Goal: Information Seeking & Learning: Learn about a topic

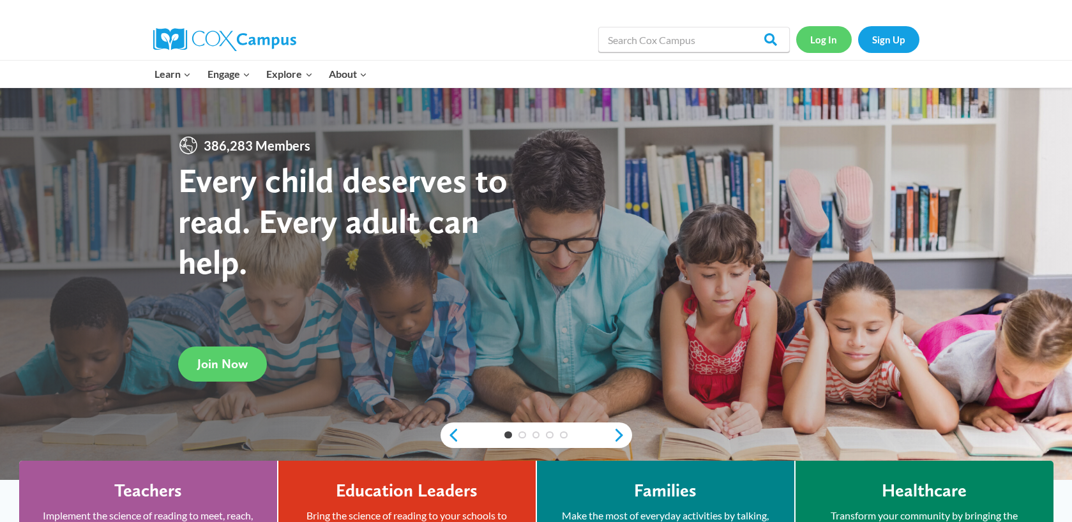
click at [831, 33] on link "Log In" at bounding box center [824, 39] width 56 height 26
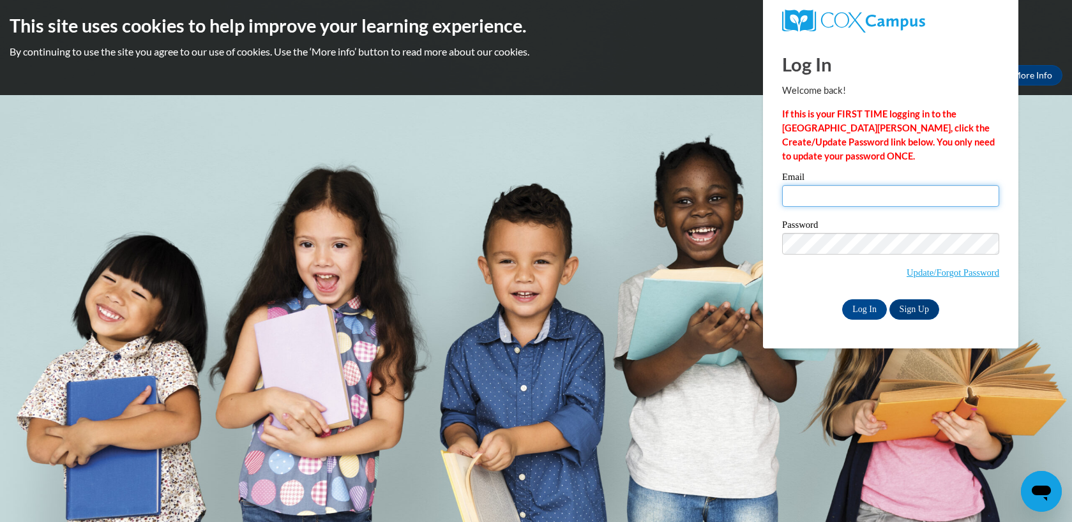
click at [839, 199] on input "Email" at bounding box center [890, 196] width 217 height 22
click at [875, 192] on input "Email" at bounding box center [890, 196] width 217 height 22
type input "mhavazelet@butler.edu"
click at [871, 312] on input "Log In" at bounding box center [864, 310] width 45 height 20
click at [861, 314] on input "Log In" at bounding box center [864, 310] width 45 height 20
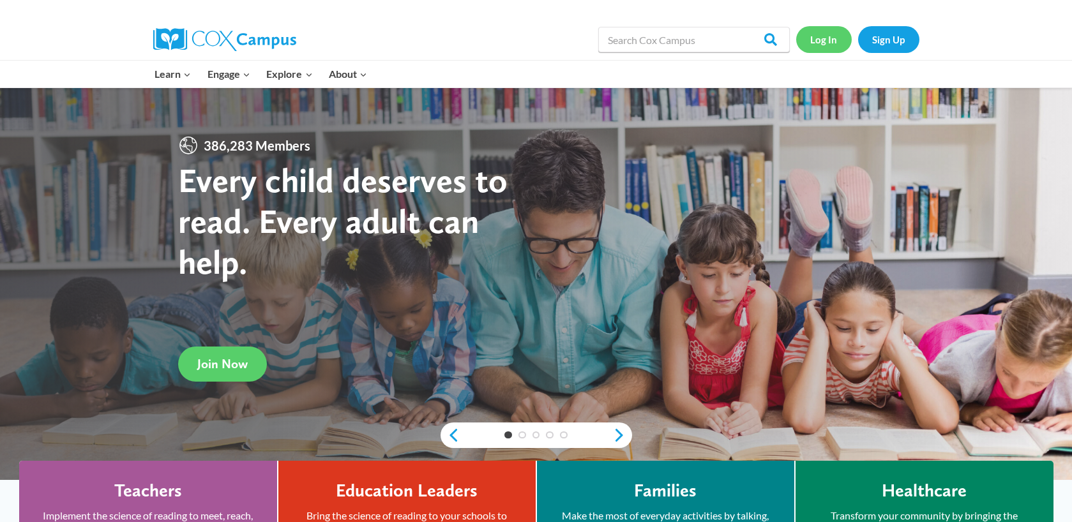
click at [829, 40] on link "Log In" at bounding box center [824, 39] width 56 height 26
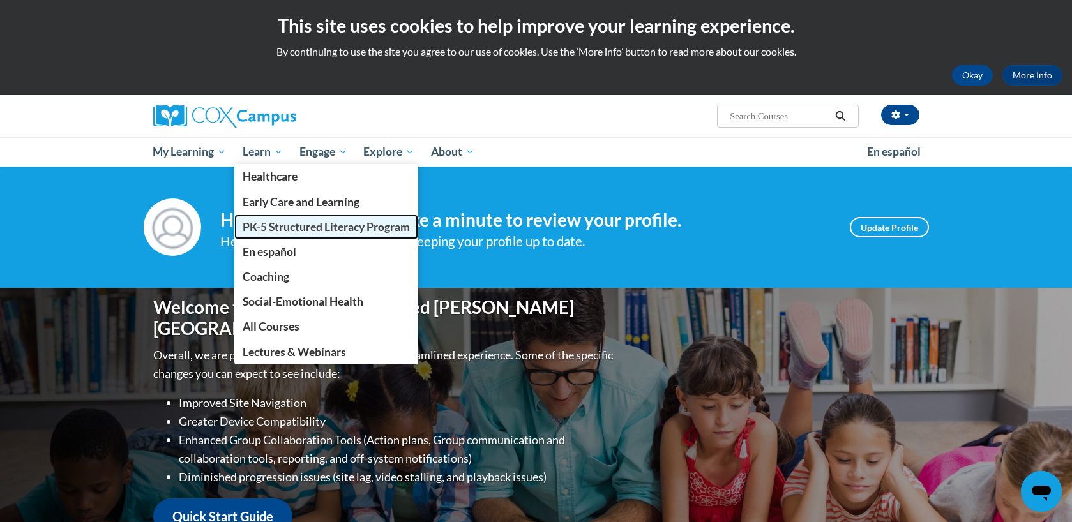
click at [277, 231] on span "PK-5 Structured Literacy Program" at bounding box center [326, 226] width 167 height 13
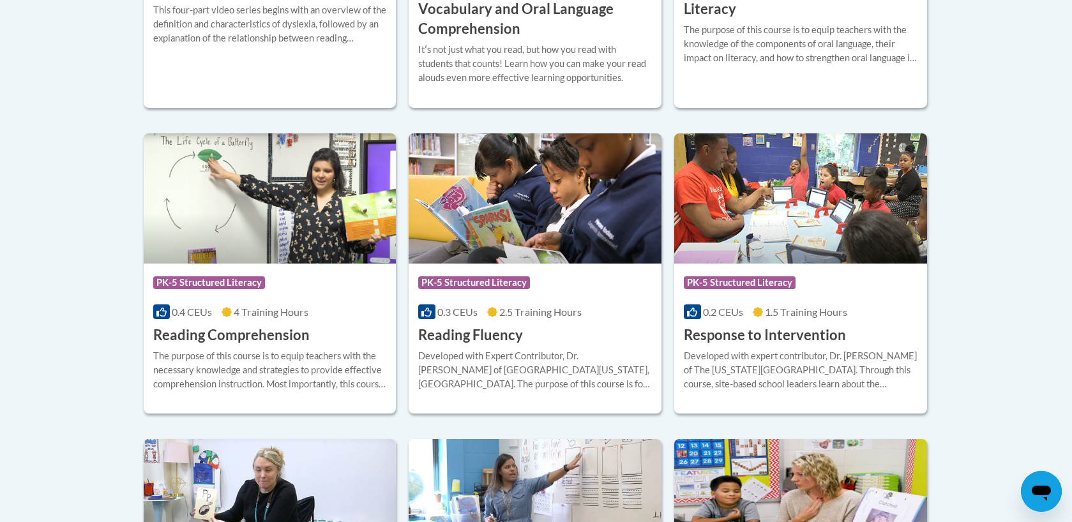
scroll to position [1115, 0]
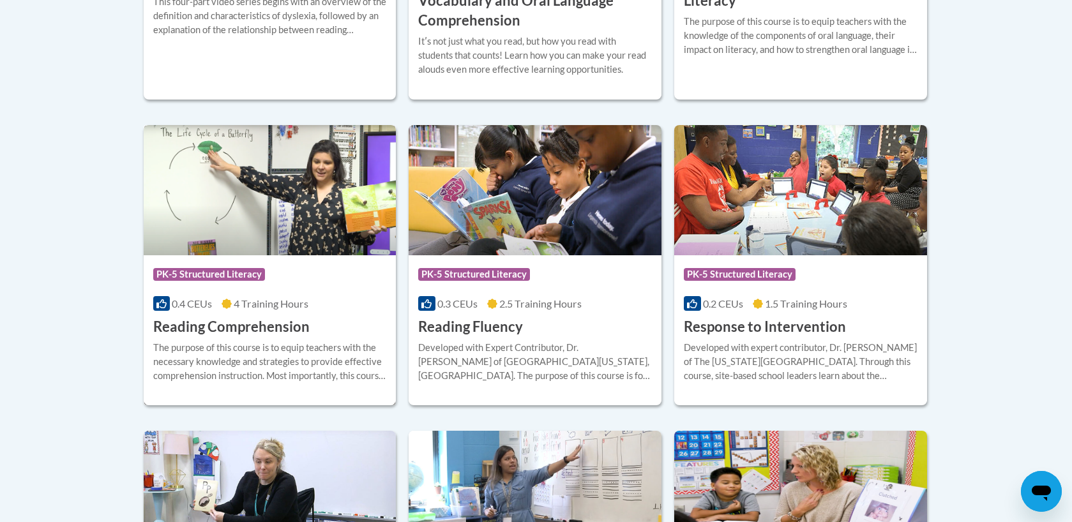
click at [349, 300] on div "0.4 CEUs 4 Training Hours" at bounding box center [270, 304] width 234 height 14
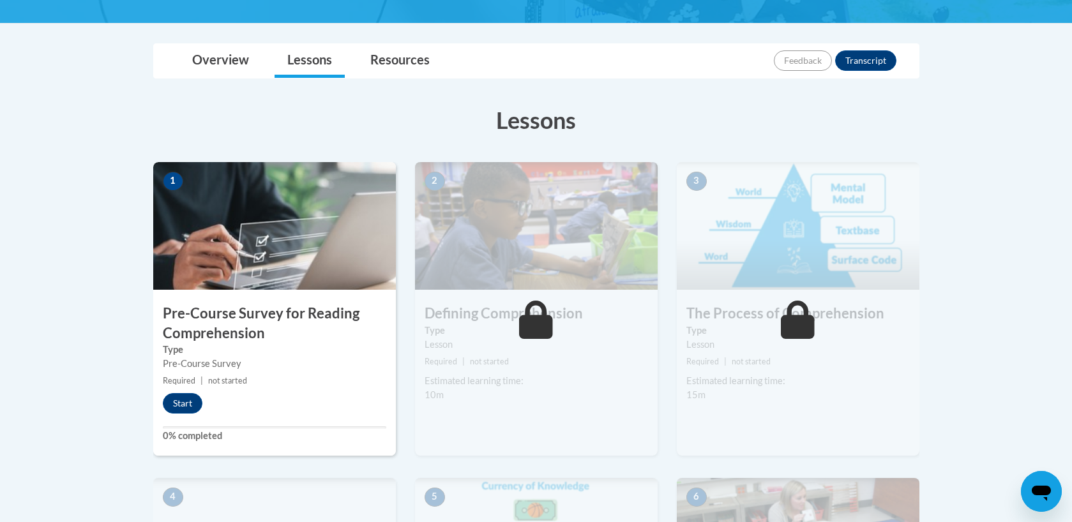
scroll to position [268, 0]
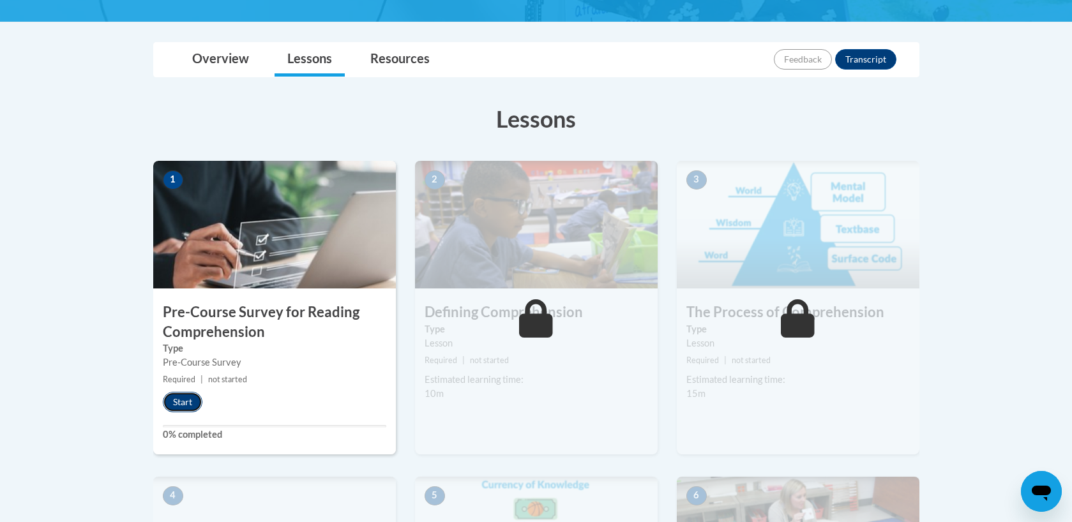
click at [193, 399] on button "Start" at bounding box center [183, 402] width 40 height 20
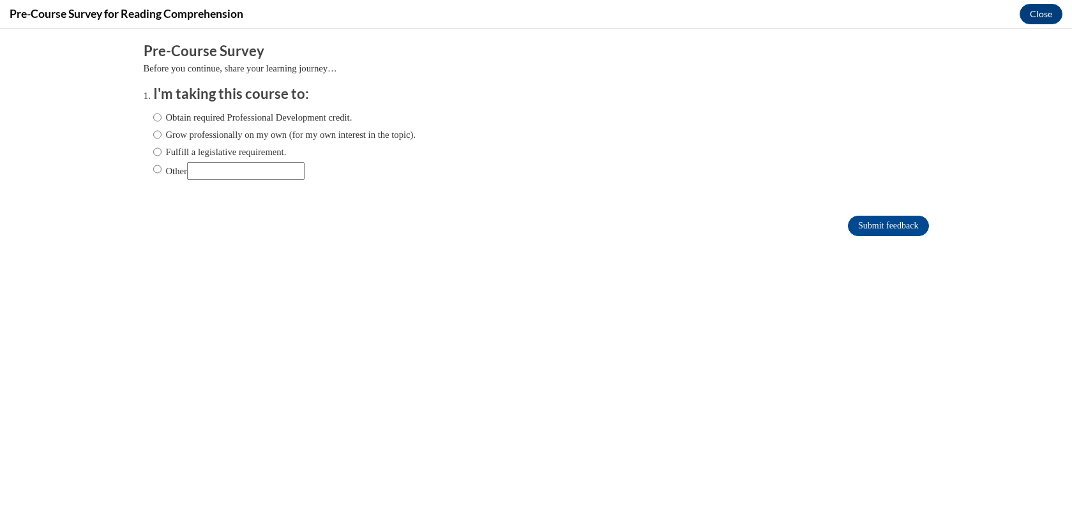
scroll to position [0, 0]
click at [367, 134] on label "Grow professionally on my own (for my own interest in the topic)." at bounding box center [284, 135] width 263 height 14
click at [162, 134] on input "Grow professionally on my own (for my own interest in the topic)." at bounding box center [157, 135] width 8 height 14
radio input "true"
click at [867, 228] on input "Submit feedback" at bounding box center [888, 226] width 80 height 20
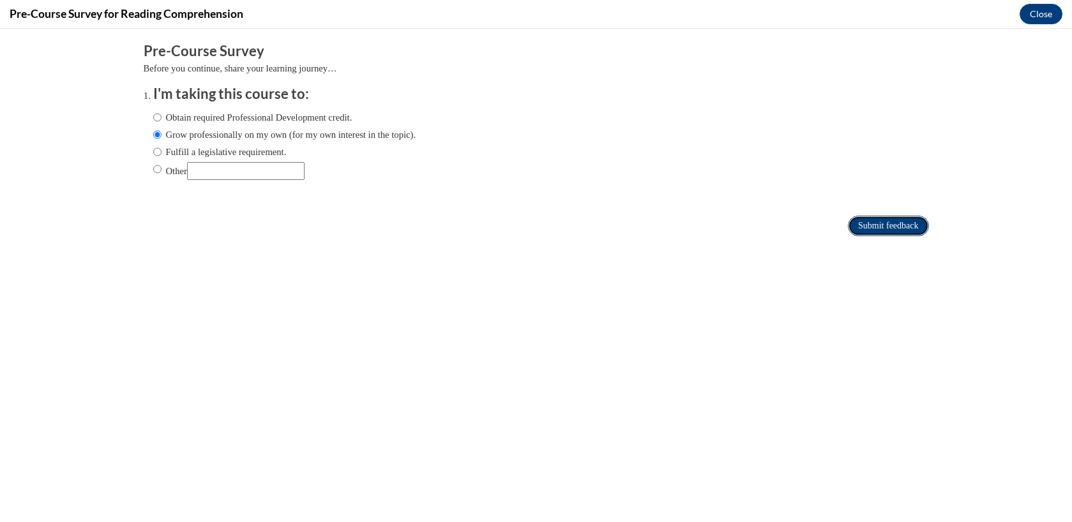
click at [880, 224] on input "Submit feedback" at bounding box center [888, 226] width 80 height 20
click at [874, 228] on input "Submit feedback" at bounding box center [888, 226] width 80 height 20
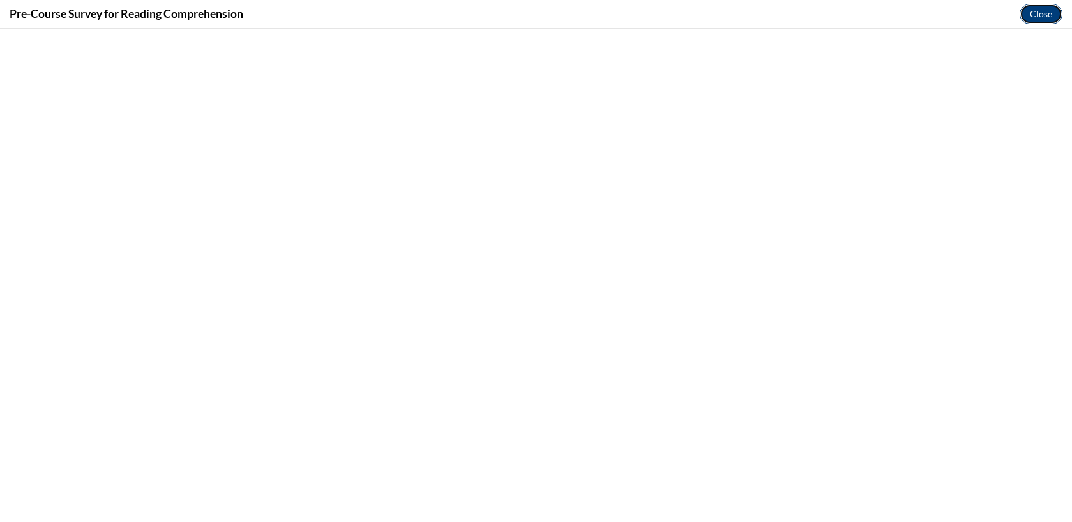
click at [1041, 15] on button "Close" at bounding box center [1041, 14] width 43 height 20
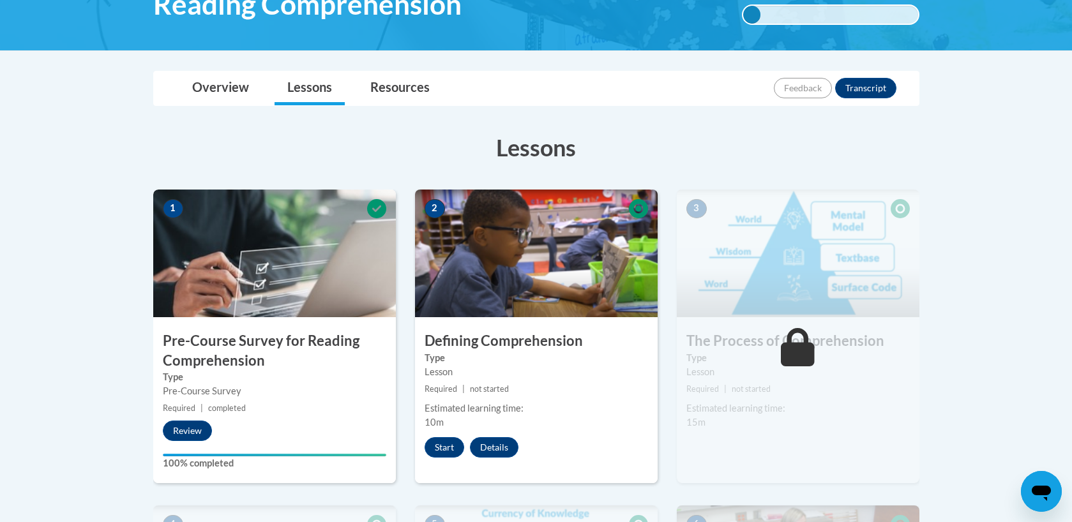
scroll to position [216, 0]
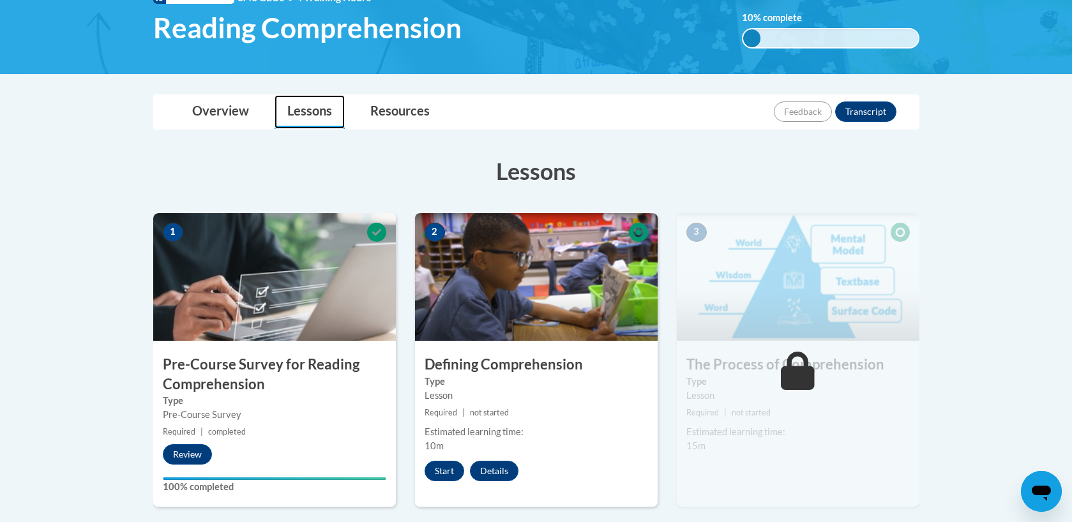
click at [330, 112] on link "Lessons" at bounding box center [310, 112] width 70 height 34
click at [229, 116] on link "Overview" at bounding box center [220, 112] width 82 height 34
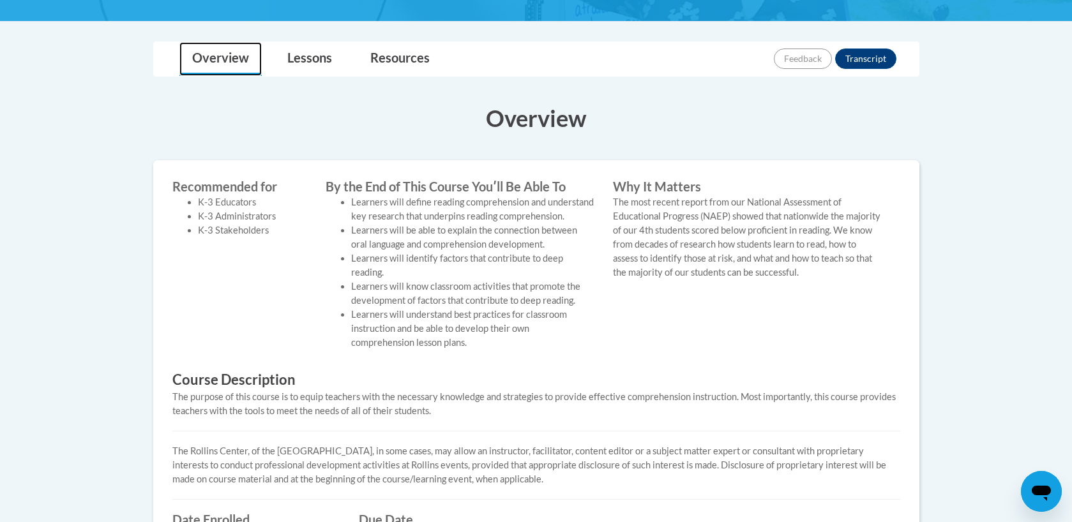
scroll to position [257, 0]
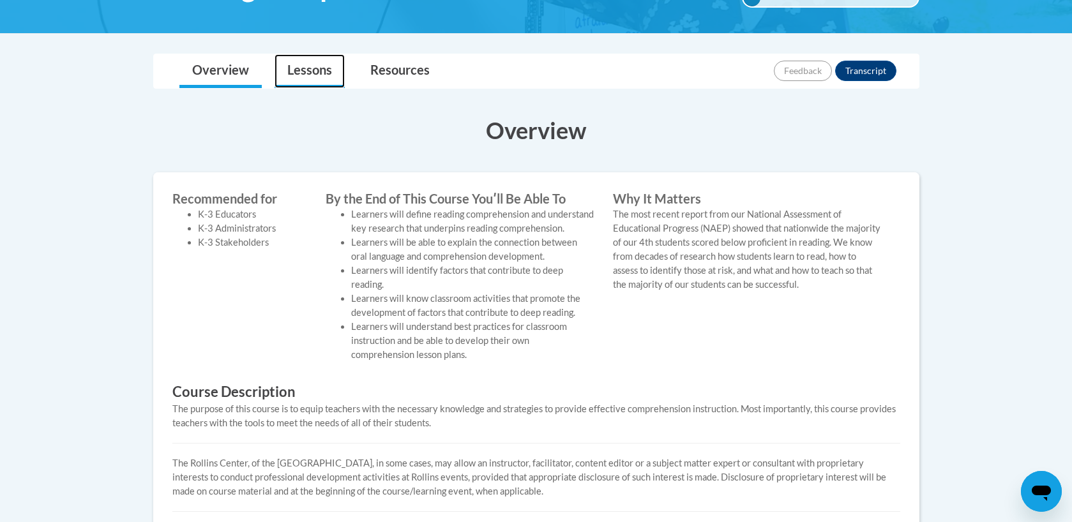
click at [300, 75] on link "Lessons" at bounding box center [310, 71] width 70 height 34
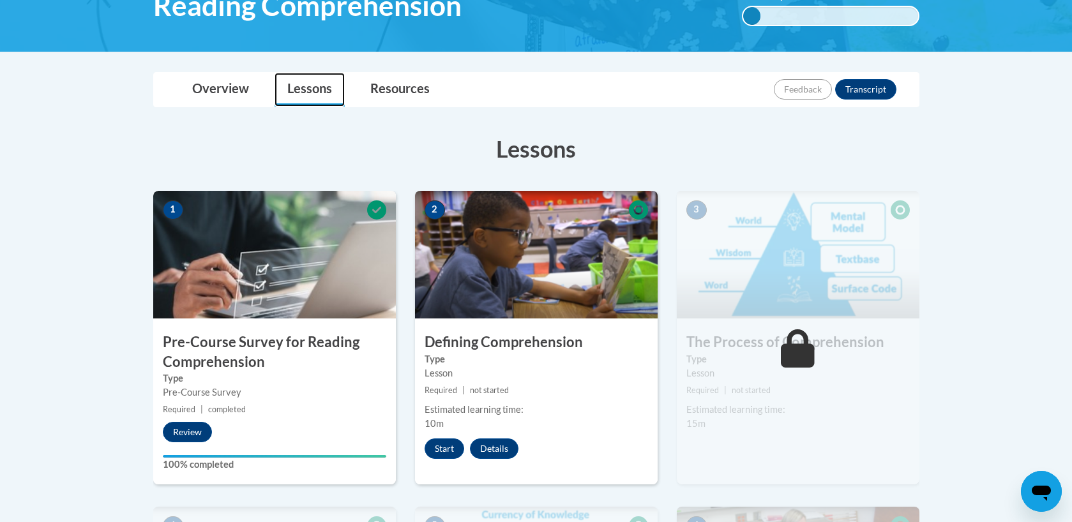
scroll to position [239, 0]
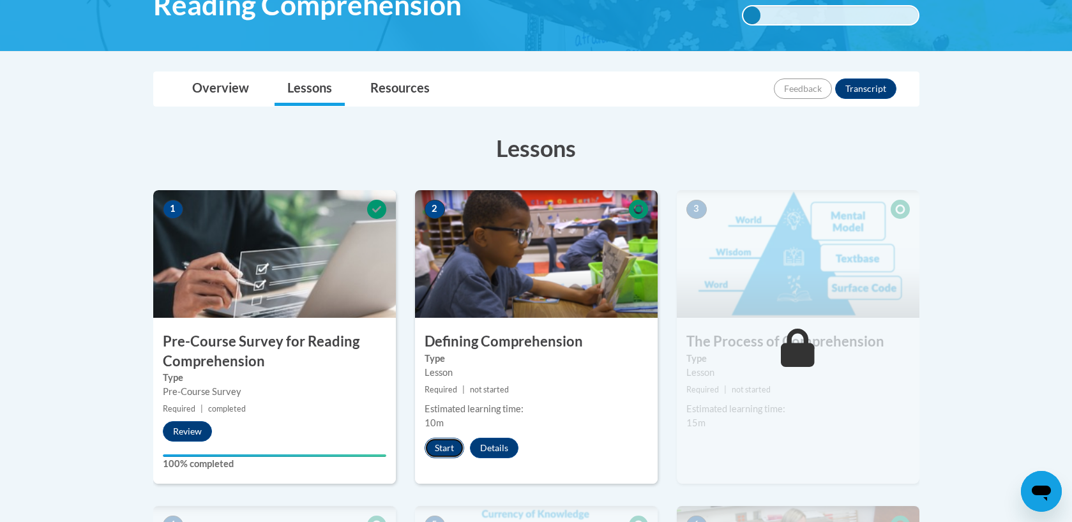
click at [438, 446] on button "Start" at bounding box center [445, 448] width 40 height 20
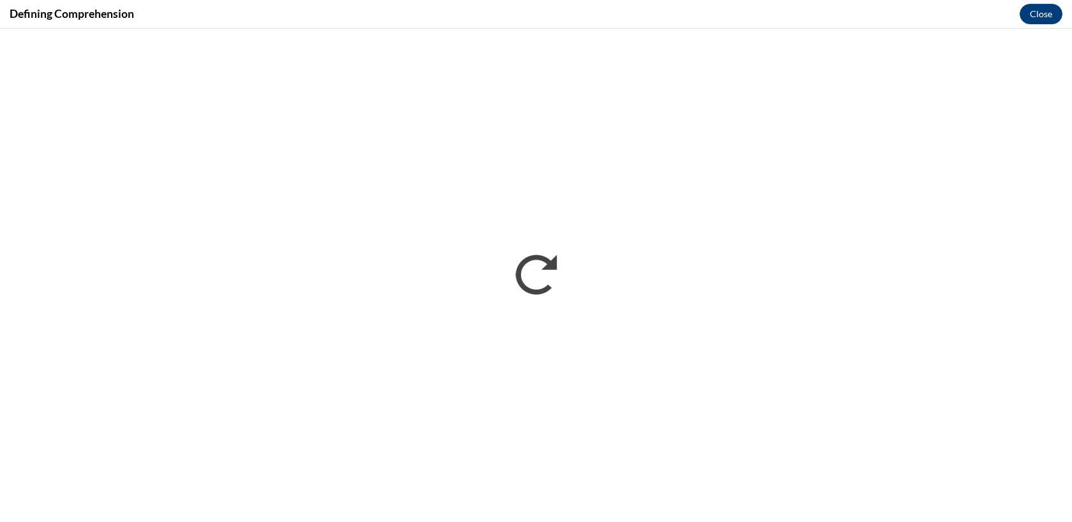
scroll to position [0, 0]
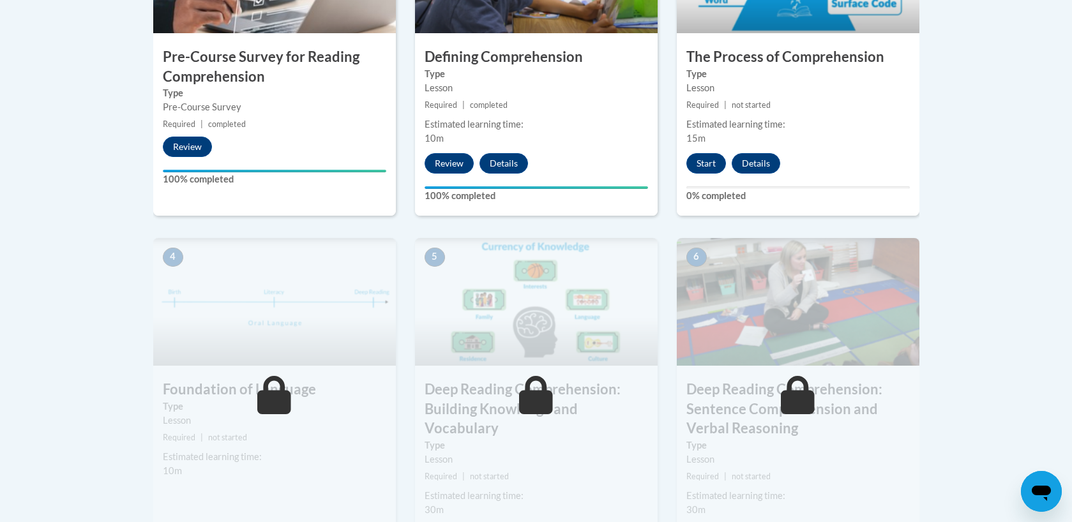
scroll to position [538, 0]
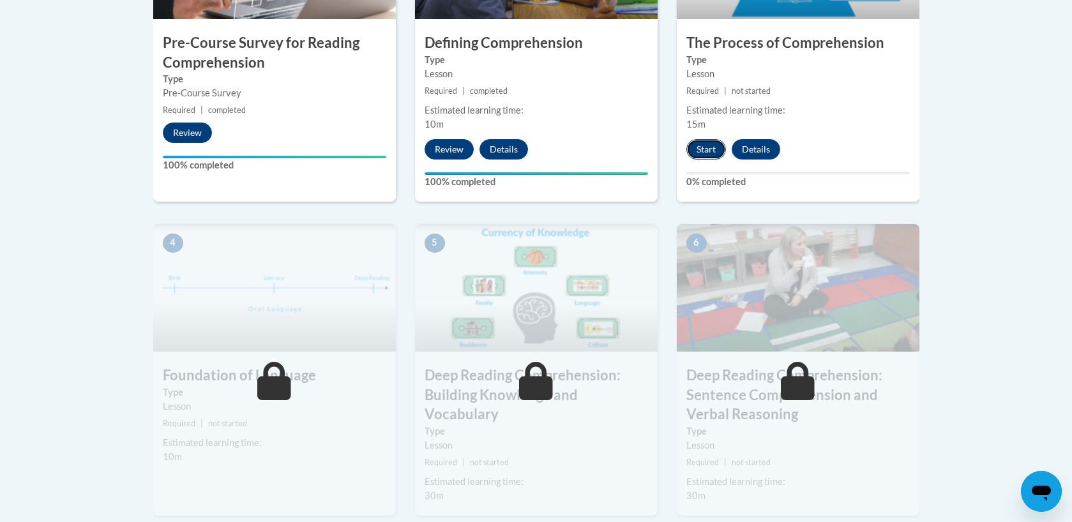
click at [699, 148] on button "Start" at bounding box center [706, 149] width 40 height 20
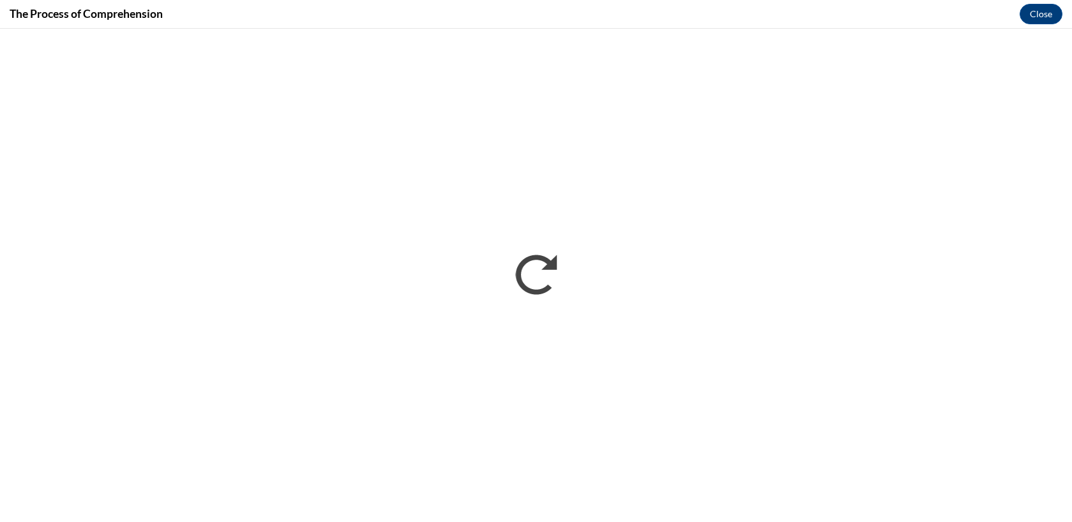
scroll to position [0, 0]
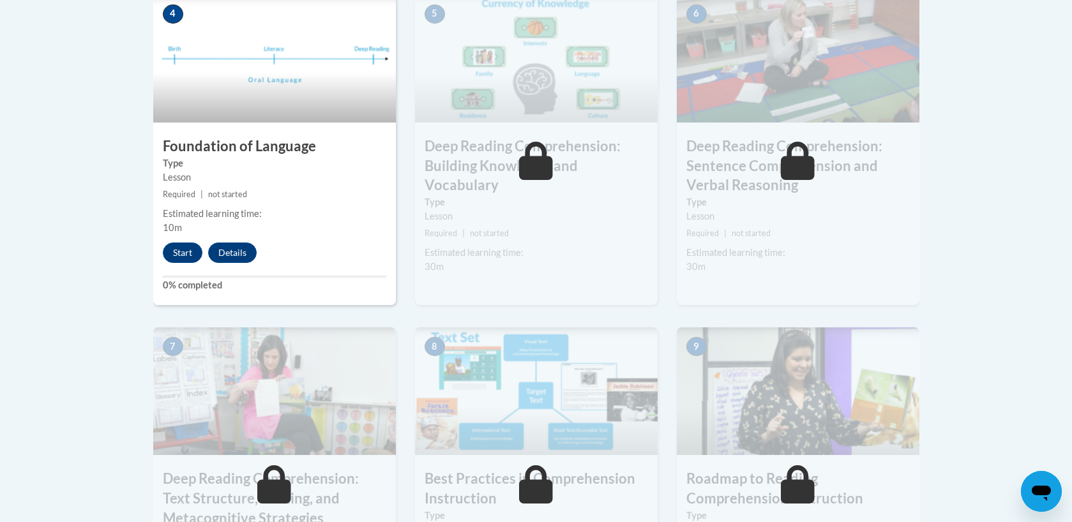
scroll to position [764, 0]
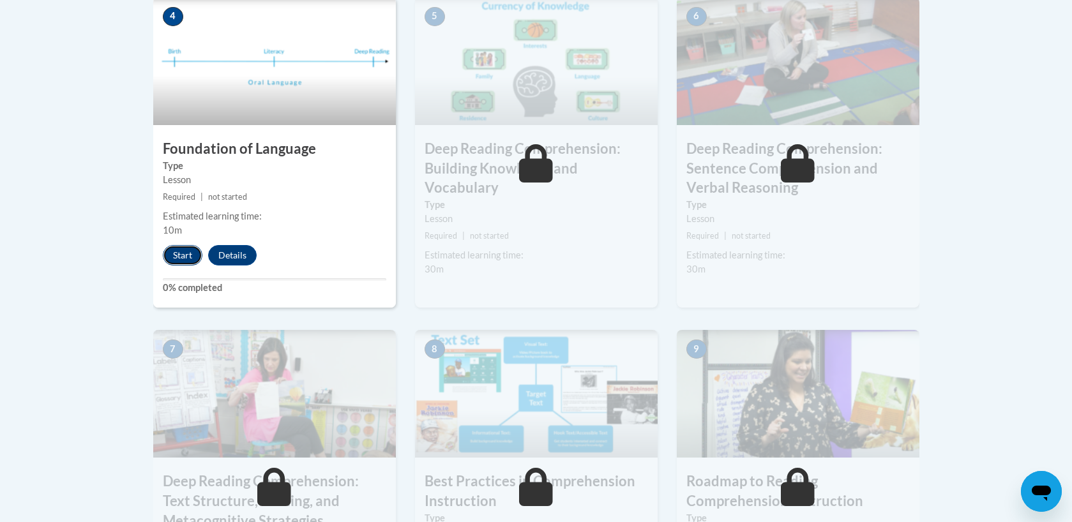
click at [181, 247] on button "Start" at bounding box center [183, 255] width 40 height 20
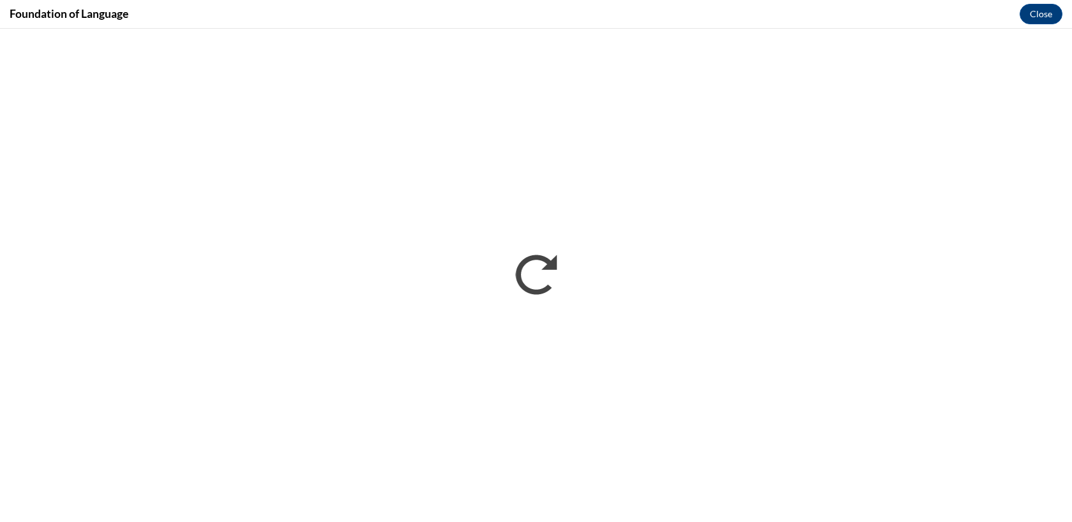
scroll to position [0, 0]
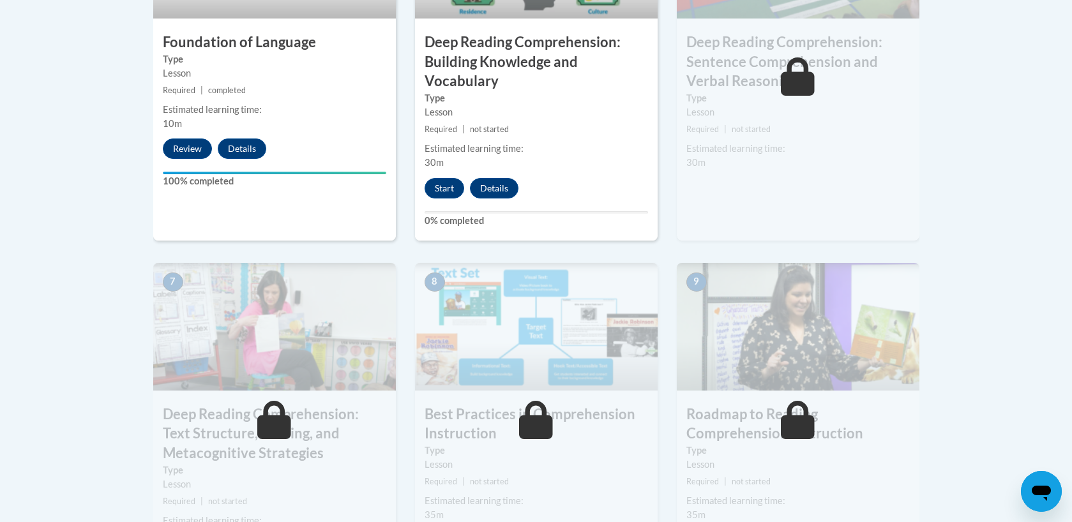
scroll to position [874, 0]
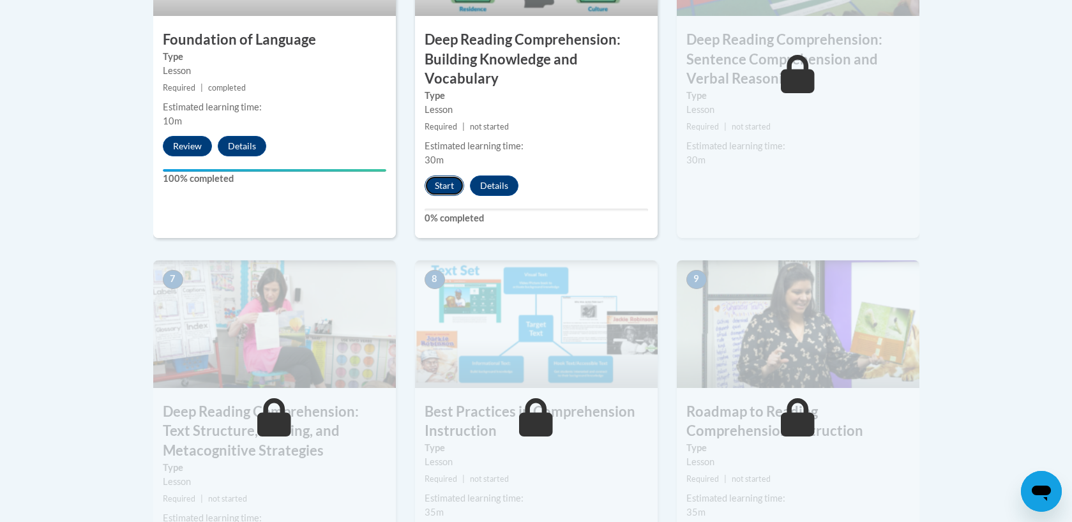
click at [441, 188] on button "Start" at bounding box center [445, 186] width 40 height 20
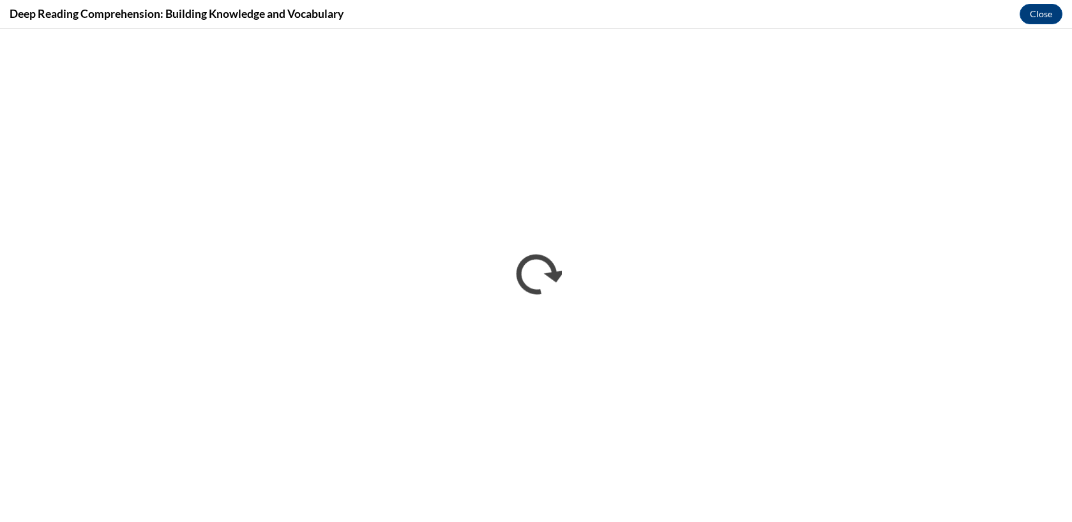
scroll to position [0, 0]
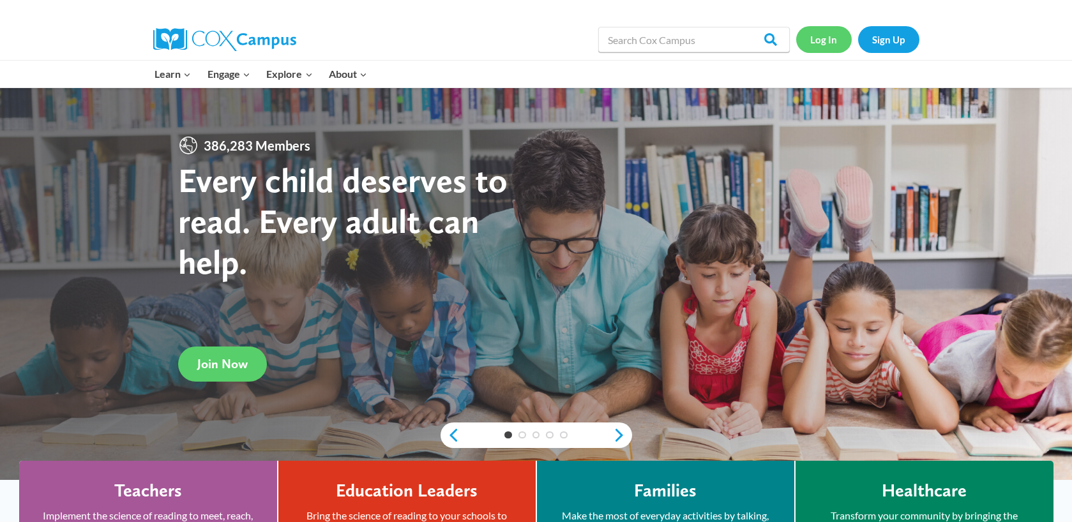
click at [833, 41] on link "Log In" at bounding box center [824, 39] width 56 height 26
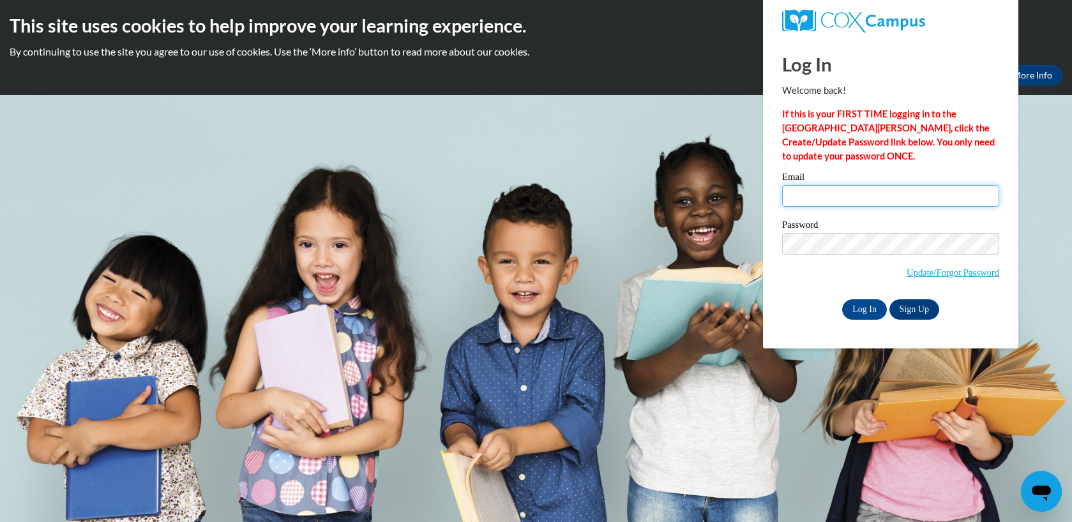
click at [847, 197] on input "Email" at bounding box center [890, 196] width 217 height 22
type input "mhavazelet@butler.edu"
click at [854, 307] on input "Log In" at bounding box center [864, 310] width 45 height 20
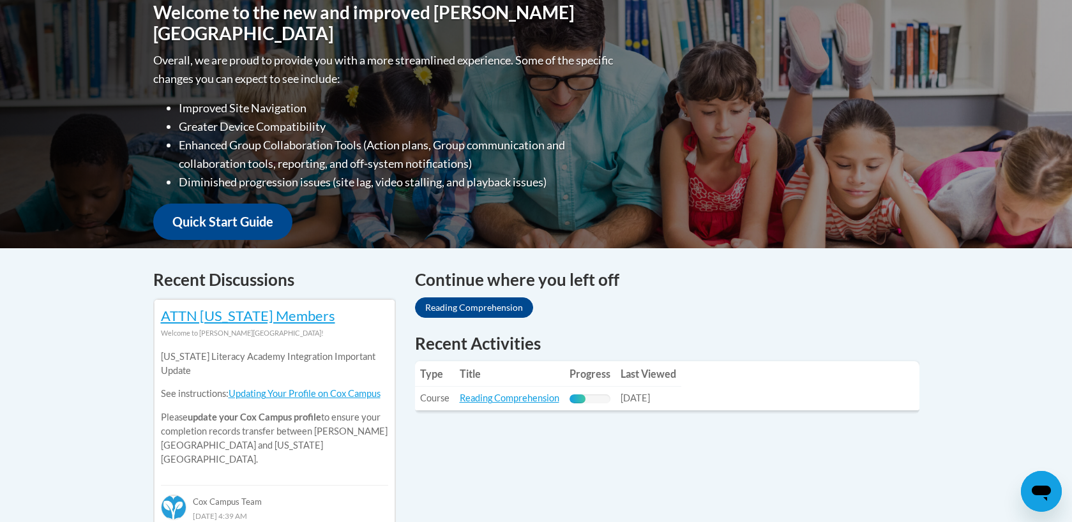
scroll to position [303, 0]
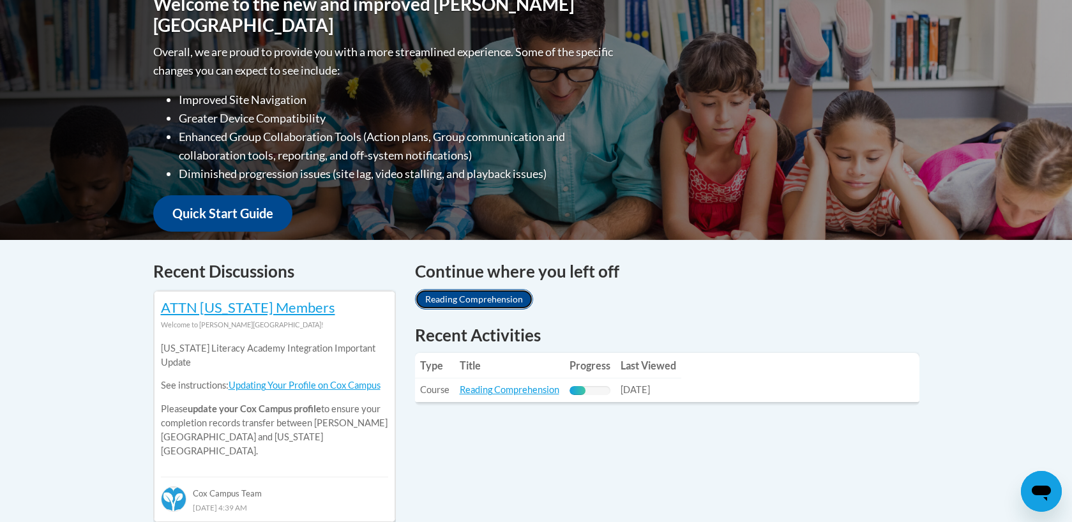
click at [468, 303] on link "Reading Comprehension" at bounding box center [474, 299] width 118 height 20
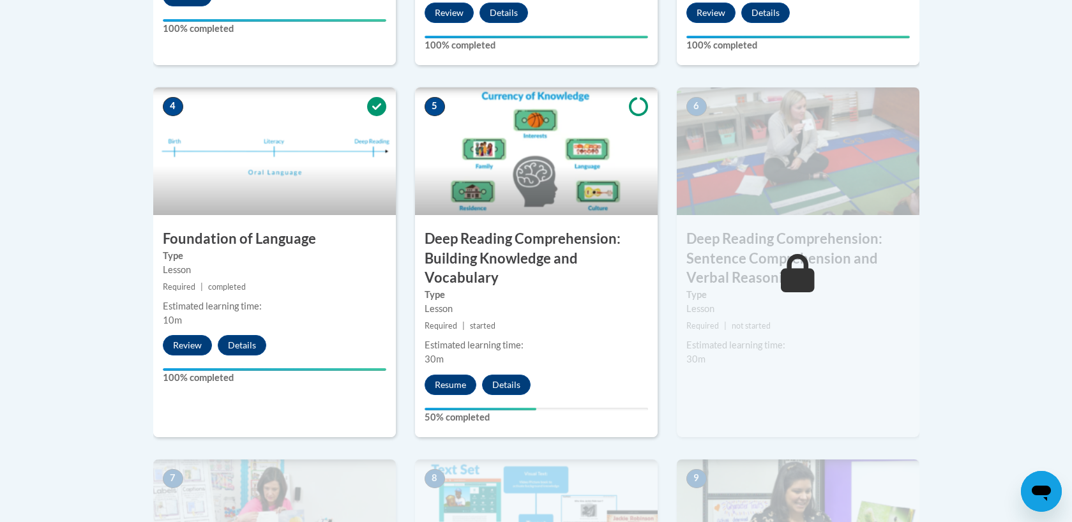
scroll to position [710, 0]
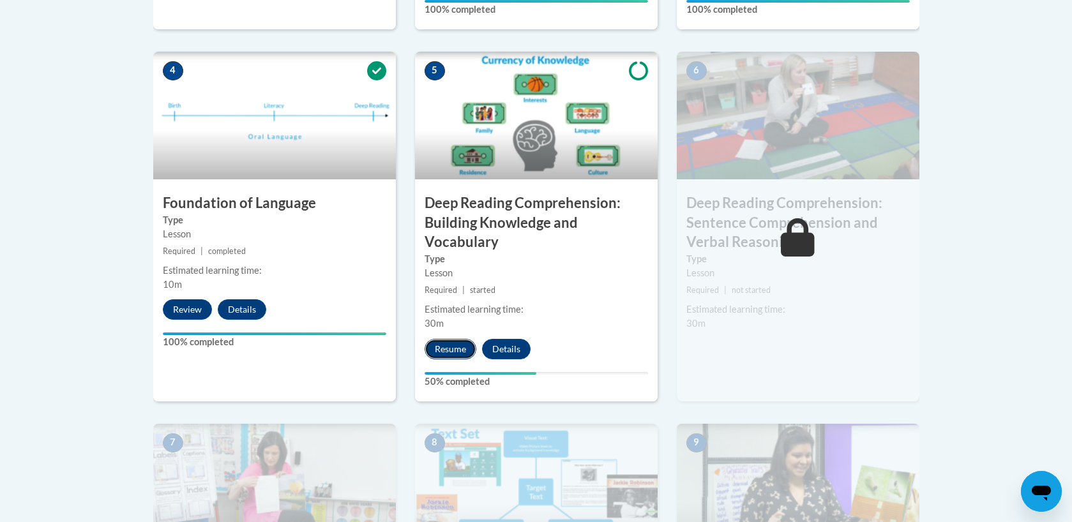
click at [452, 353] on button "Resume" at bounding box center [451, 349] width 52 height 20
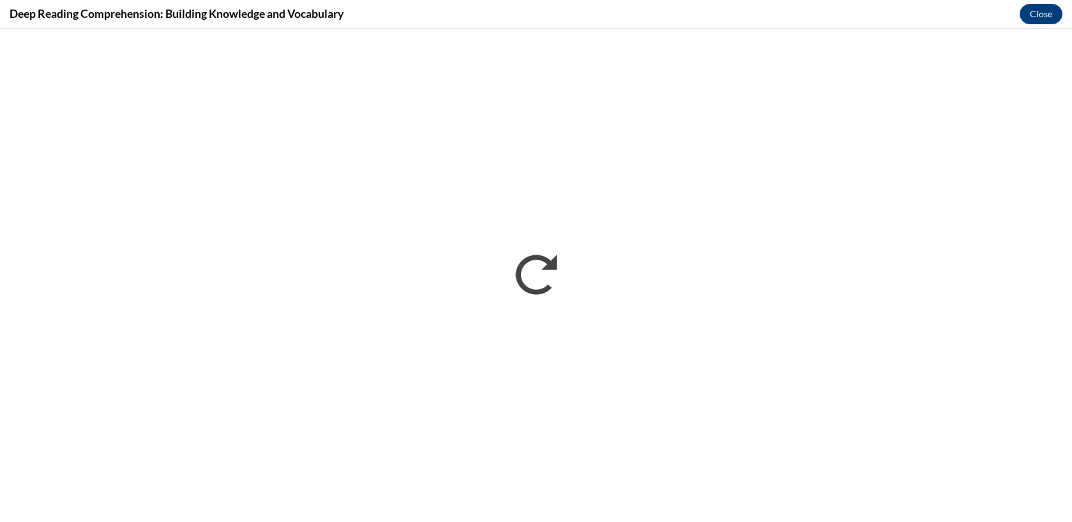
scroll to position [0, 0]
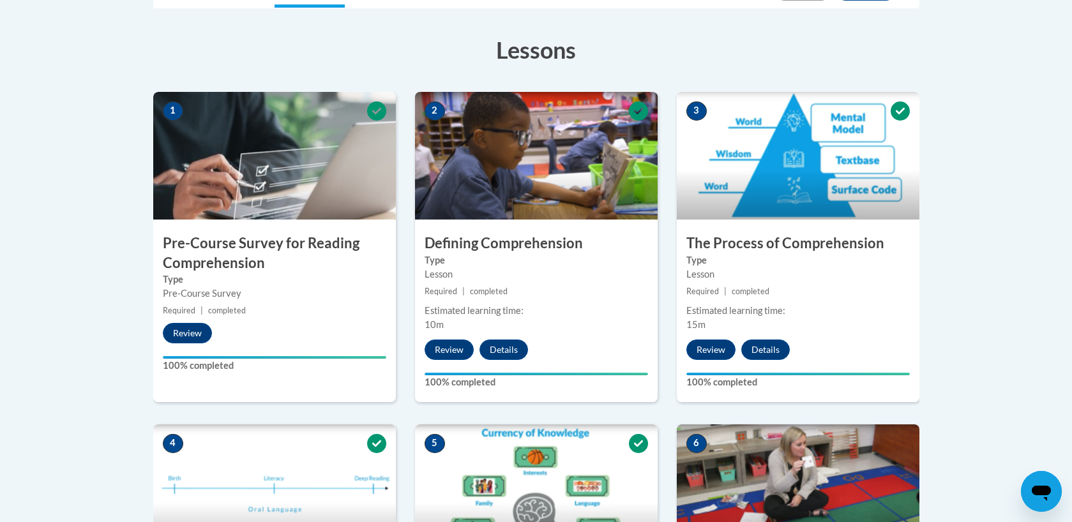
scroll to position [266, 0]
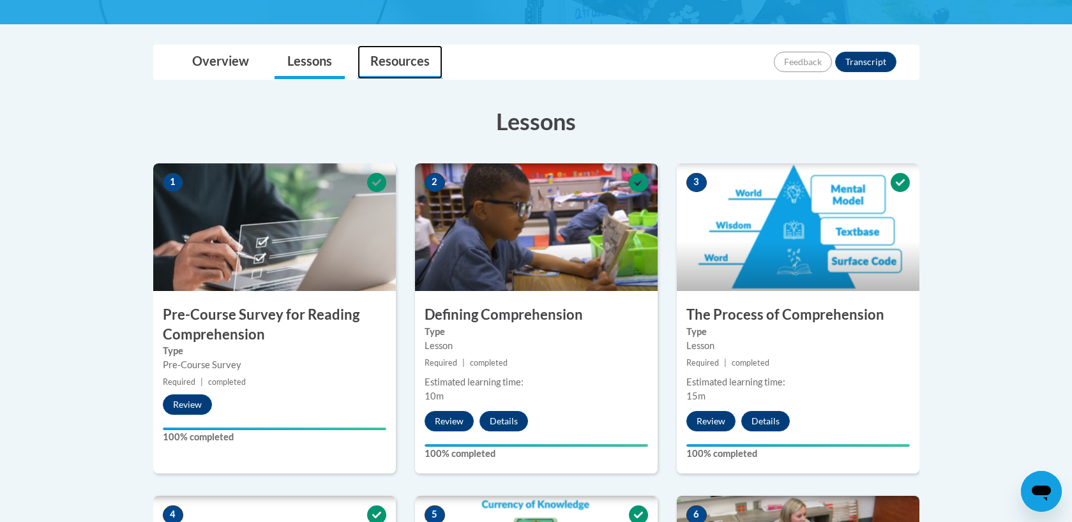
click at [409, 65] on link "Resources" at bounding box center [400, 62] width 85 height 34
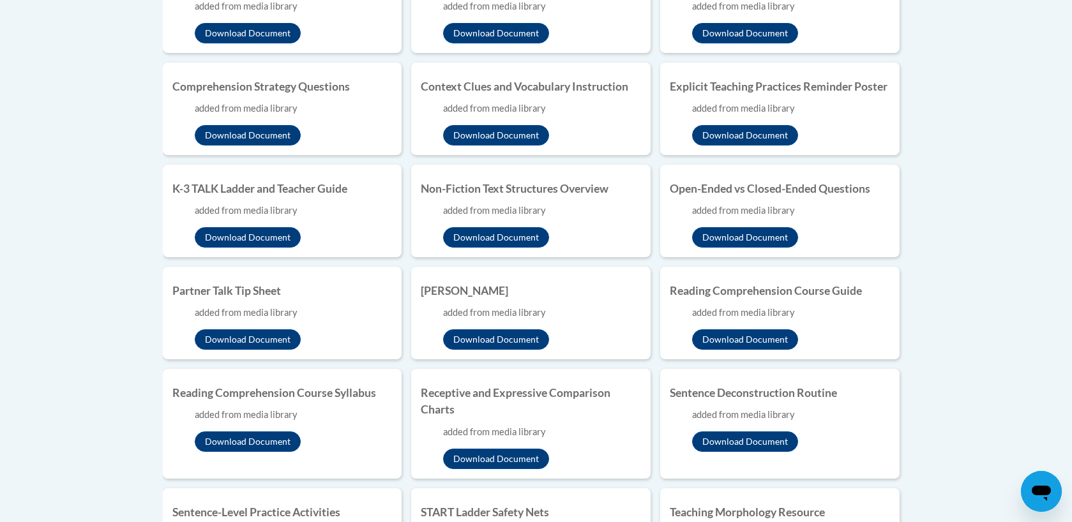
scroll to position [580, 0]
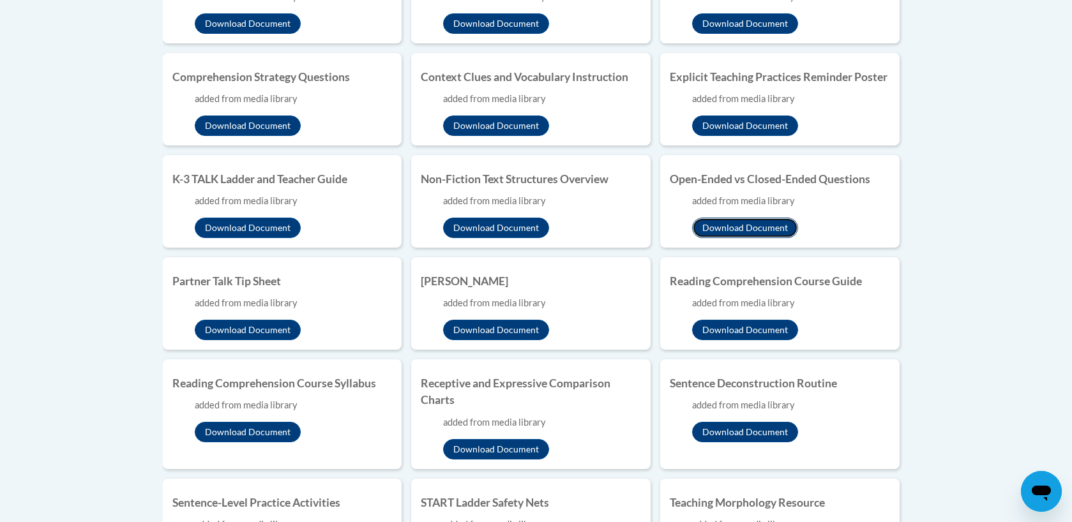
click at [743, 224] on button "Download Document" at bounding box center [745, 228] width 106 height 20
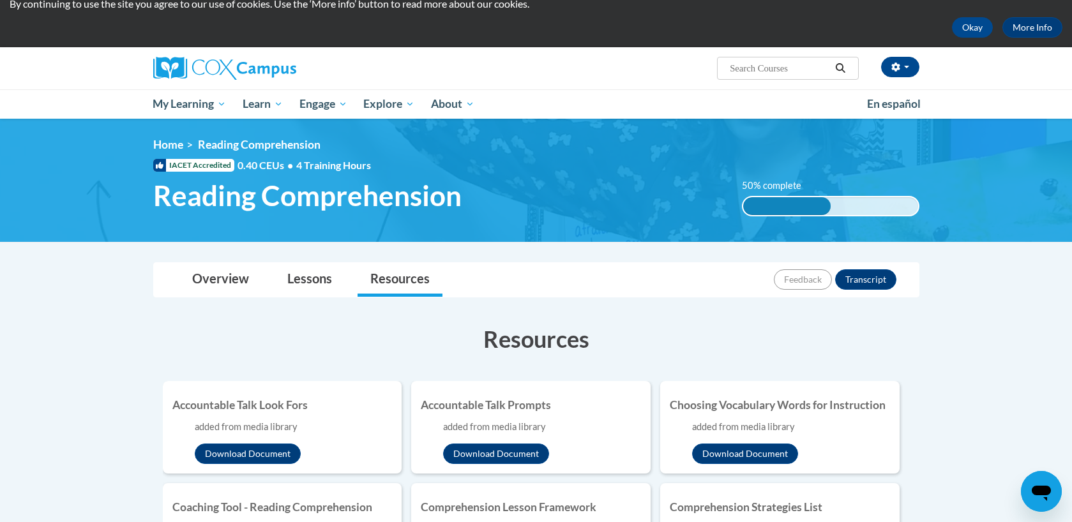
scroll to position [0, 0]
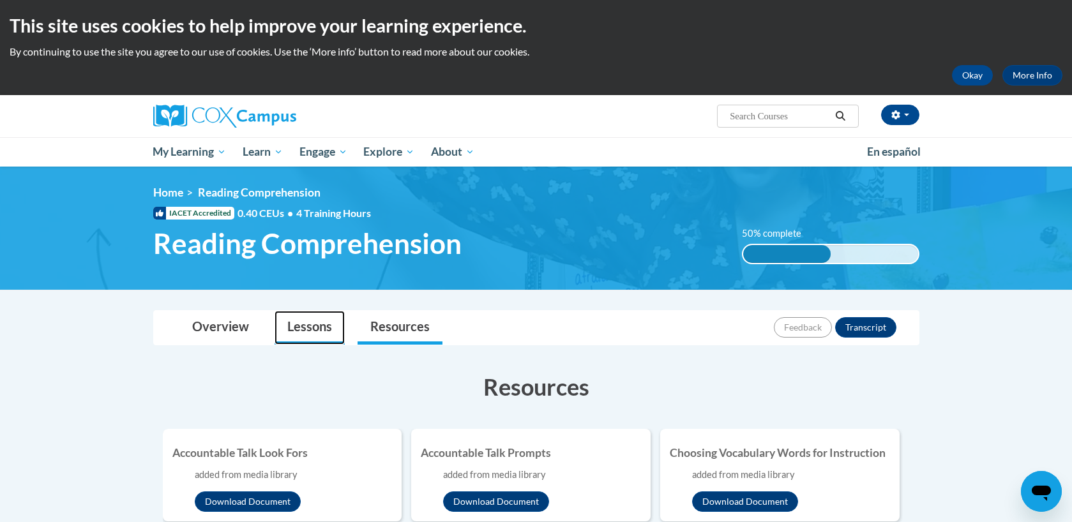
click at [312, 332] on link "Lessons" at bounding box center [310, 328] width 70 height 34
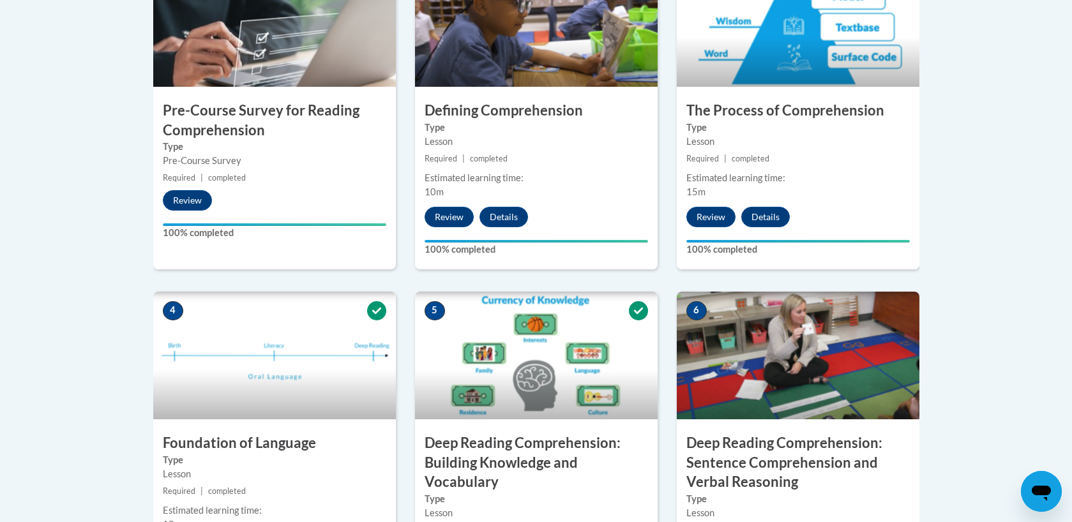
scroll to position [222, 0]
